Goal: Transaction & Acquisition: Purchase product/service

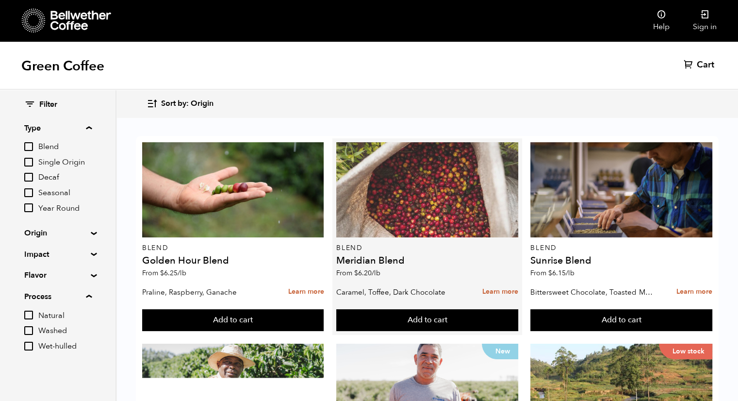
scroll to position [411, 0]
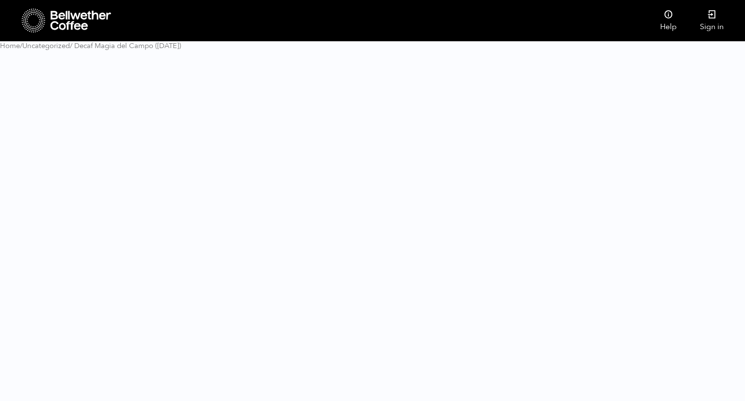
click at [430, 58] on html "Store Help" at bounding box center [372, 29] width 745 height 58
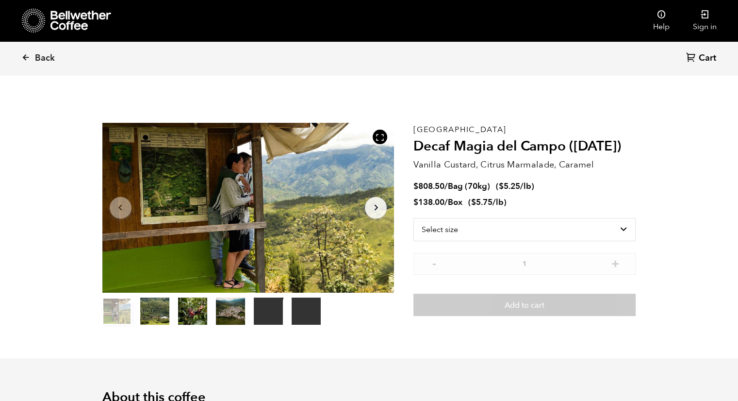
scroll to position [422, 517]
click at [604, 228] on select "Select size Bag (70kg) (154 lbs) Box (24 lbs)" at bounding box center [524, 229] width 222 height 23
click at [413, 218] on select "Select size Bag (70kg) (154 lbs) Box (24 lbs)" at bounding box center [524, 229] width 222 height 23
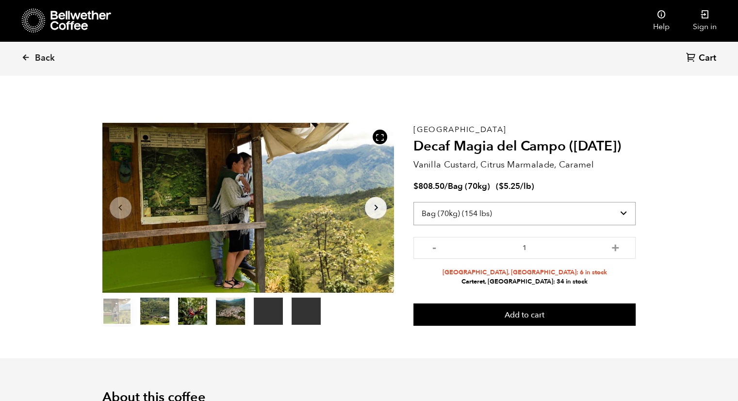
click at [551, 218] on select "Select size Bag (70kg) (154 lbs) Box (24 lbs)" at bounding box center [524, 213] width 222 height 23
select select "box"
click at [413, 202] on select "Select size Bag (70kg) (154 lbs) Box (24 lbs)" at bounding box center [524, 213] width 222 height 23
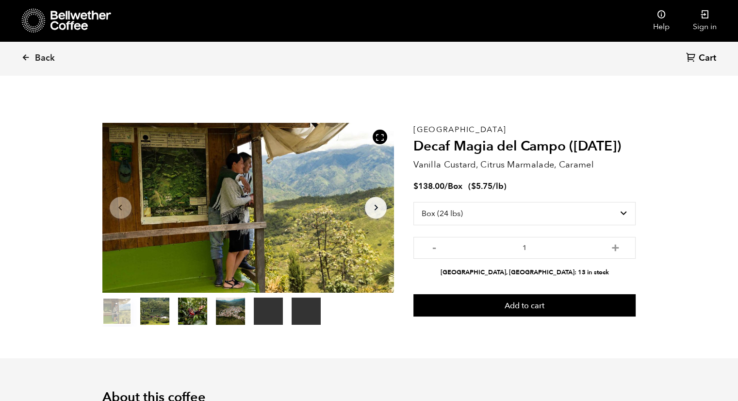
click at [380, 210] on icon "Arrow Right" at bounding box center [376, 208] width 12 height 12
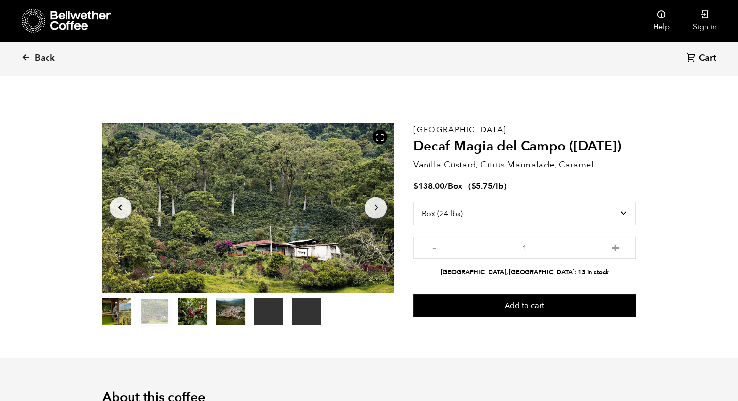
click at [380, 210] on icon "Arrow Right" at bounding box center [376, 208] width 12 height 12
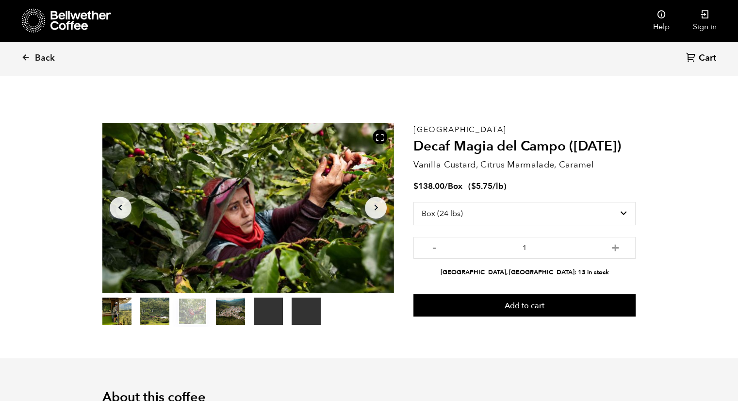
click at [380, 210] on icon "Arrow Right" at bounding box center [376, 208] width 12 height 12
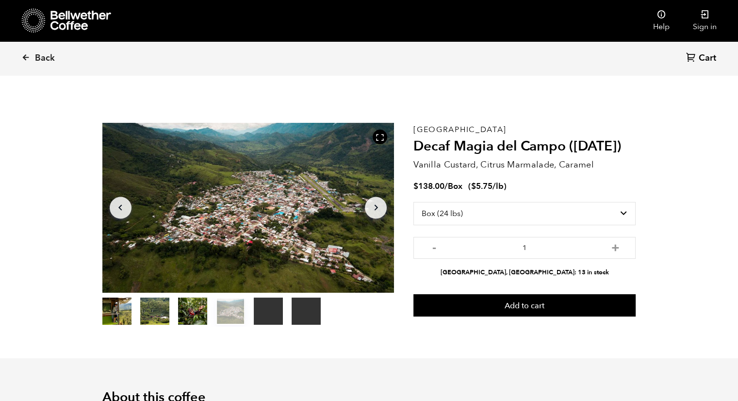
click at [380, 210] on icon "Arrow Right" at bounding box center [376, 208] width 12 height 12
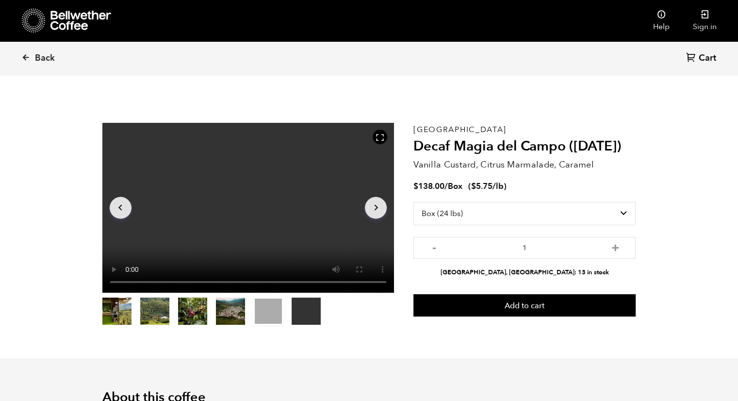
click at [380, 210] on icon "Arrow Right" at bounding box center [376, 208] width 12 height 12
click at [125, 303] on button "item 0" at bounding box center [116, 312] width 29 height 27
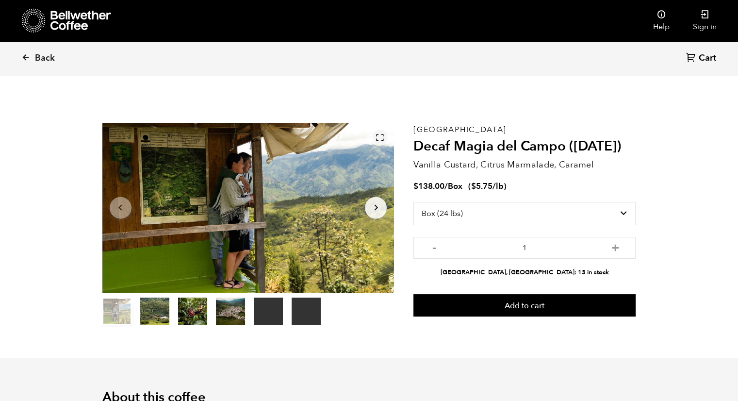
click at [376, 137] on icon at bounding box center [380, 137] width 9 height 9
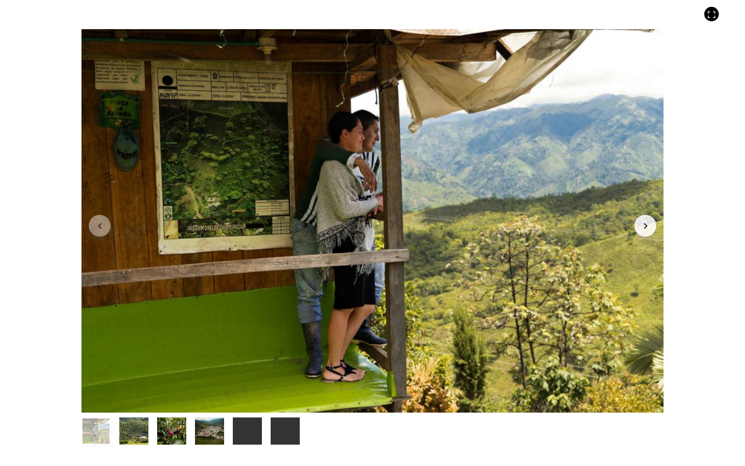
click at [638, 228] on button "Arrow Right" at bounding box center [646, 226] width 22 height 22
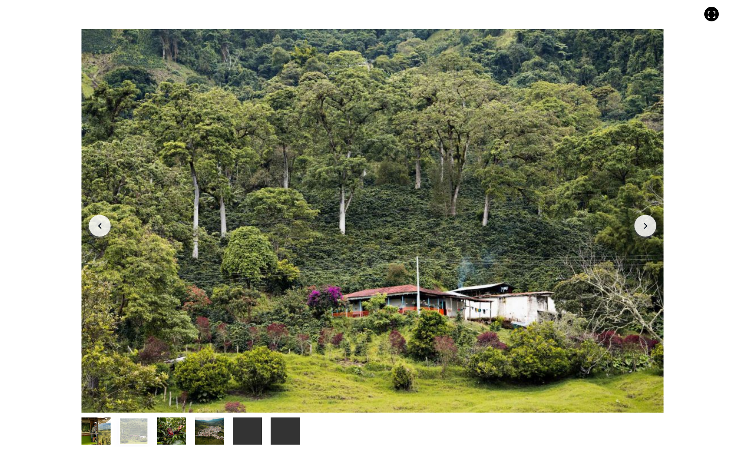
click at [638, 228] on button "Arrow Right" at bounding box center [646, 226] width 22 height 22
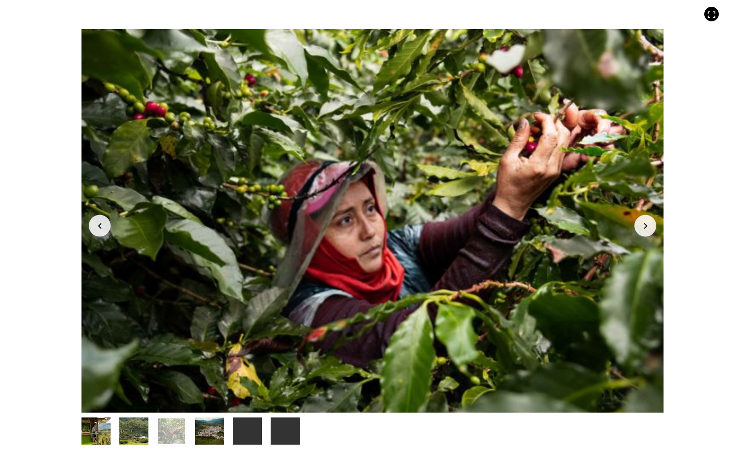
click at [638, 228] on button "Arrow Right" at bounding box center [646, 226] width 22 height 22
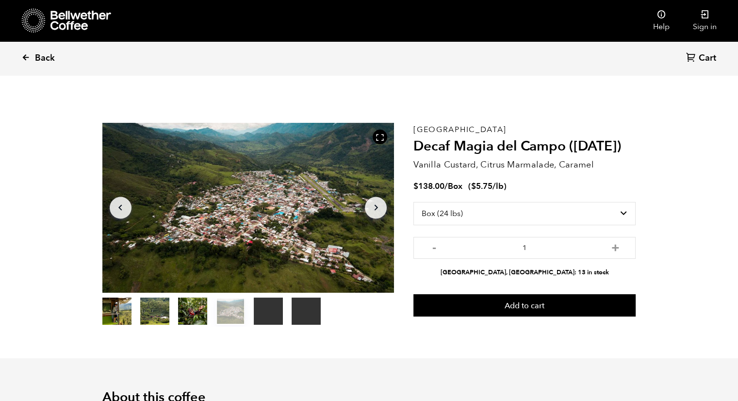
click at [35, 52] on span "Back" at bounding box center [45, 58] width 20 height 12
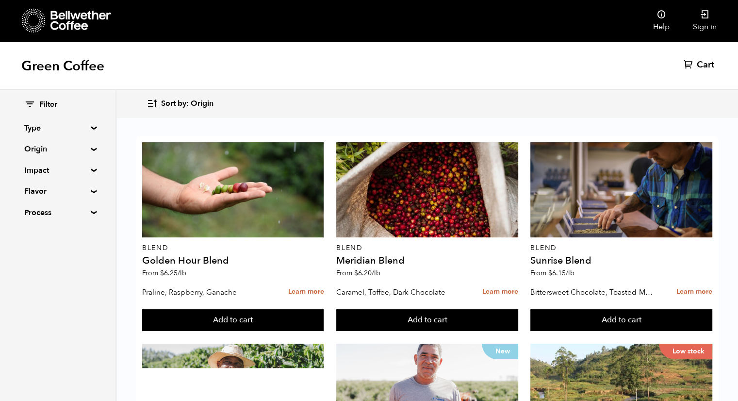
scroll to position [398, 0]
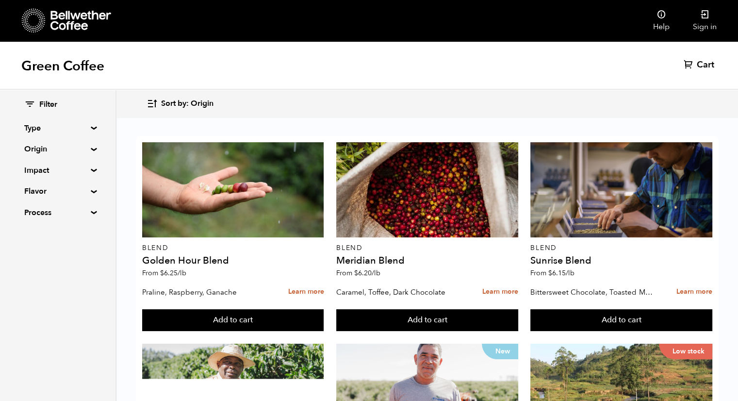
click at [94, 130] on div "Filter Type Blend Single Origin Decaf Seasonal Year Round Origin Blend Brazil B…" at bounding box center [57, 159] width 115 height 138
click at [89, 128] on summary "Type" at bounding box center [57, 128] width 67 height 12
